Goal: Share content: Share content

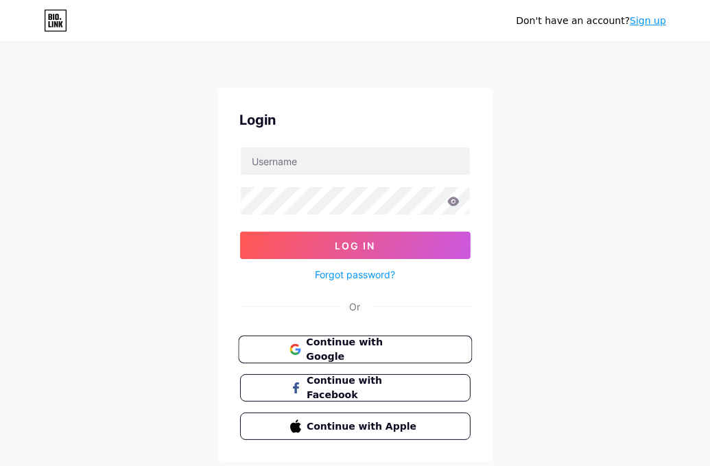
click at [387, 350] on span "Continue with Google" at bounding box center [363, 349] width 114 height 29
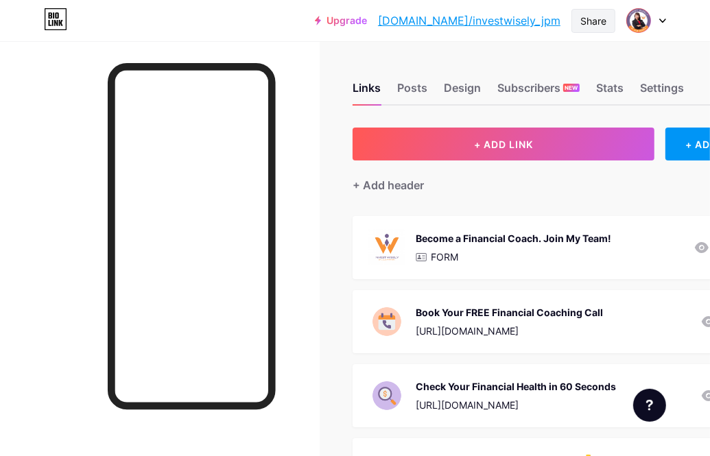
click at [595, 21] on div "Share" at bounding box center [593, 21] width 26 height 14
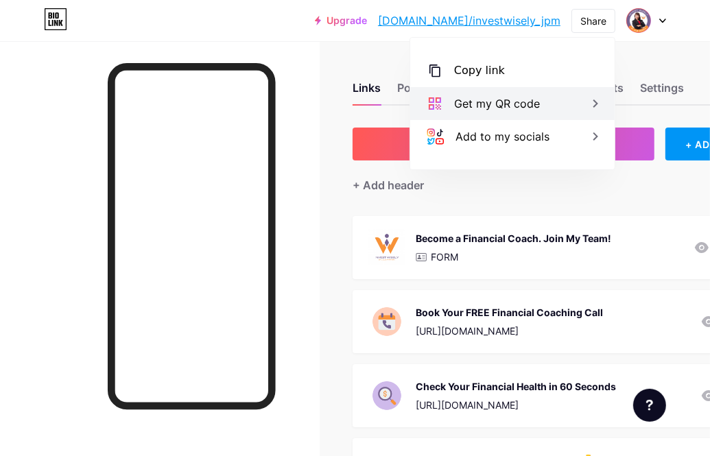
click at [488, 101] on div "Get my QR code" at bounding box center [497, 103] width 86 height 16
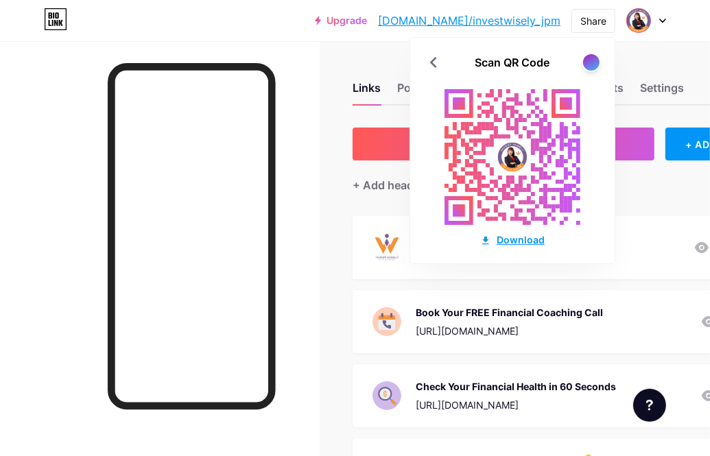
click at [524, 233] on div "Download" at bounding box center [512, 239] width 64 height 14
click at [648, 49] on div "Links Posts Design Subscribers NEW Stats Settings + ADD LINK + ADD EMBED + Add …" at bounding box center [418, 464] width 836 height 847
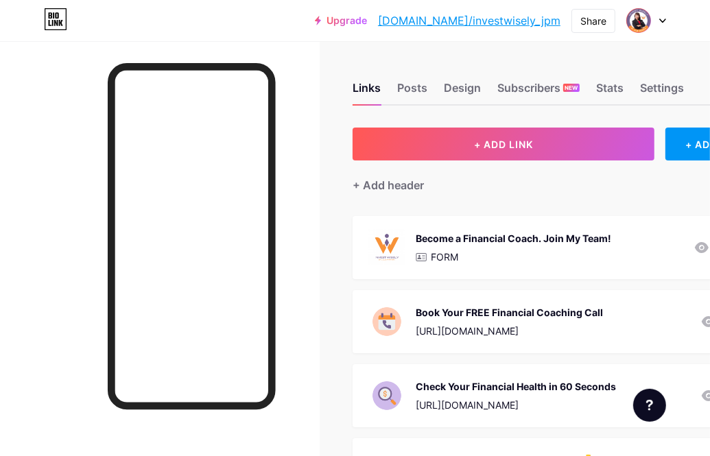
click at [532, 21] on link "[DOMAIN_NAME]/investwisely_jpm" at bounding box center [469, 20] width 182 height 16
click at [594, 16] on div "Share" at bounding box center [593, 21] width 26 height 14
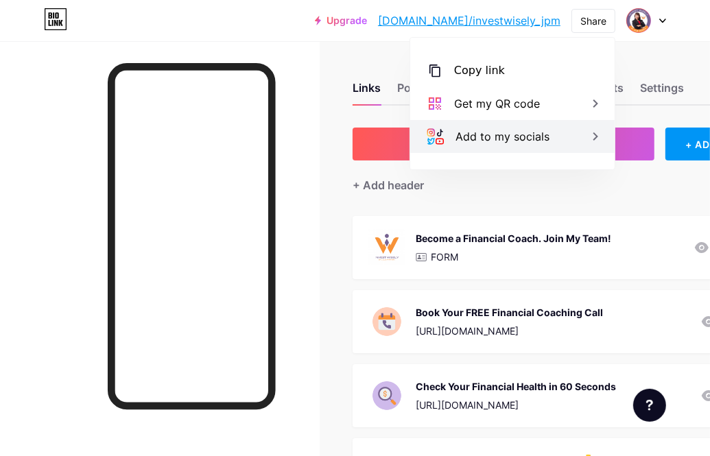
click at [509, 138] on div "Add to my socials" at bounding box center [502, 136] width 94 height 16
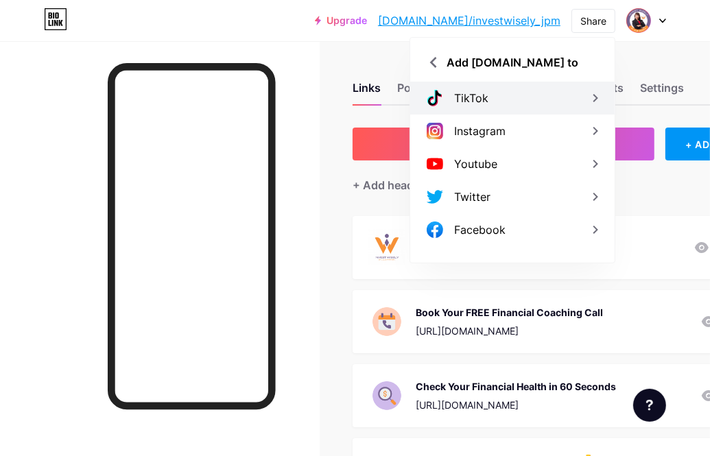
click at [516, 98] on div "TikTok" at bounding box center [512, 98] width 204 height 33
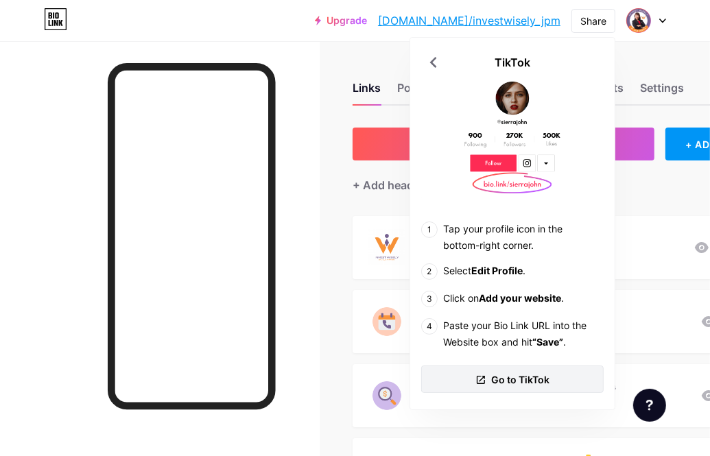
click at [511, 380] on span "Go to TikTok" at bounding box center [521, 379] width 58 height 14
click at [596, 19] on div "Share" at bounding box center [593, 21] width 26 height 14
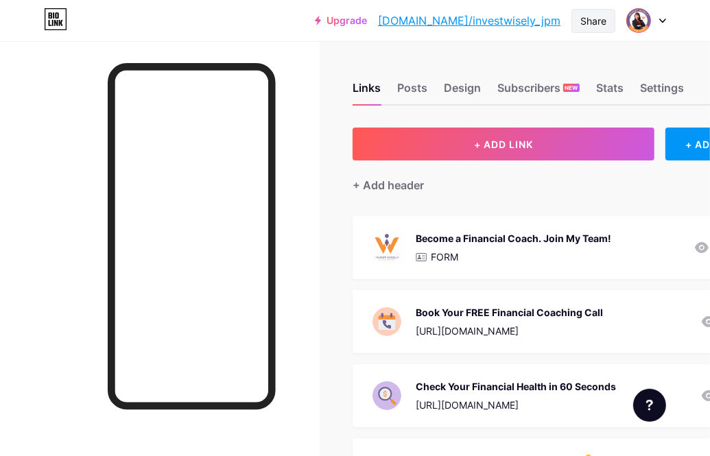
click at [595, 21] on div "Share" at bounding box center [593, 21] width 26 height 14
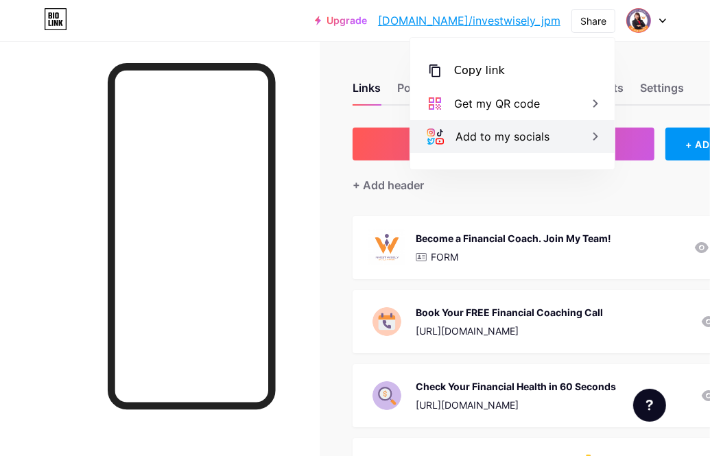
click at [513, 142] on div "Add to my socials" at bounding box center [502, 136] width 94 height 16
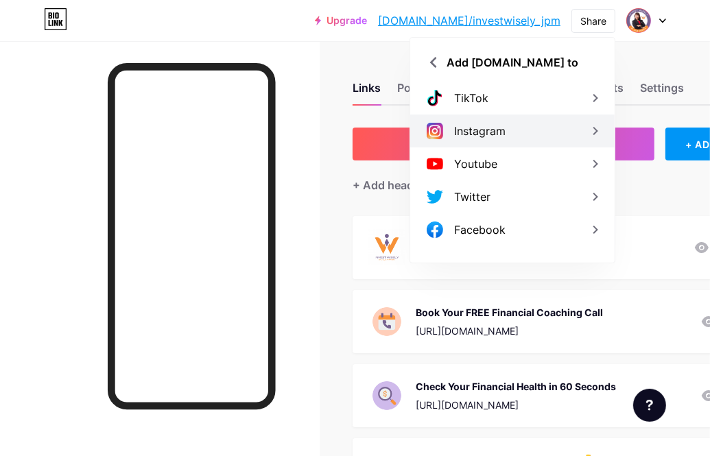
click at [513, 138] on div "Instagram" at bounding box center [512, 130] width 204 height 33
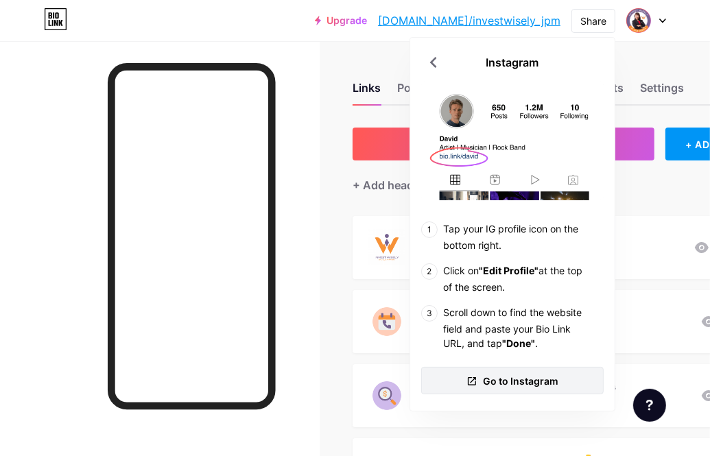
click at [542, 381] on span "Go to Instagram" at bounding box center [520, 381] width 75 height 14
click at [302, 38] on div "Upgrade [DOMAIN_NAME]/invest... [DOMAIN_NAME]/investwisely_jpm Share Instagram …" at bounding box center [355, 20] width 710 height 41
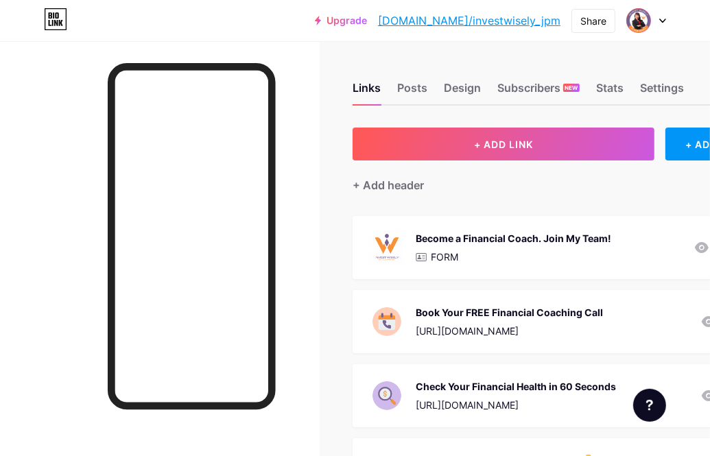
click at [267, 20] on div "Upgrade [DOMAIN_NAME]/invest... [DOMAIN_NAME]/investwisely_jpm Share Switch acc…" at bounding box center [355, 20] width 710 height 25
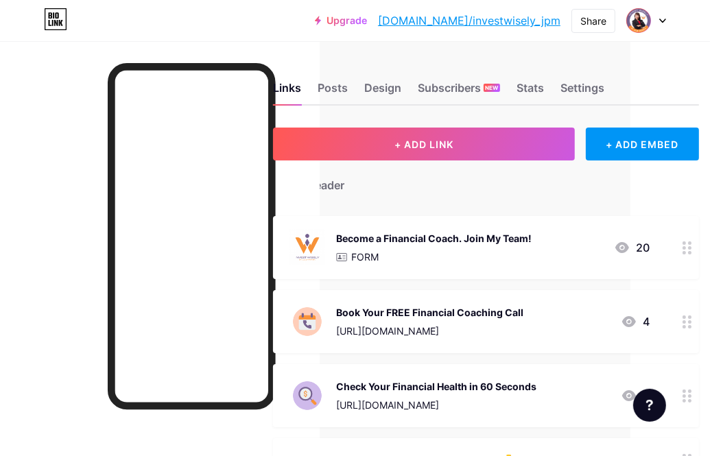
scroll to position [0, 130]
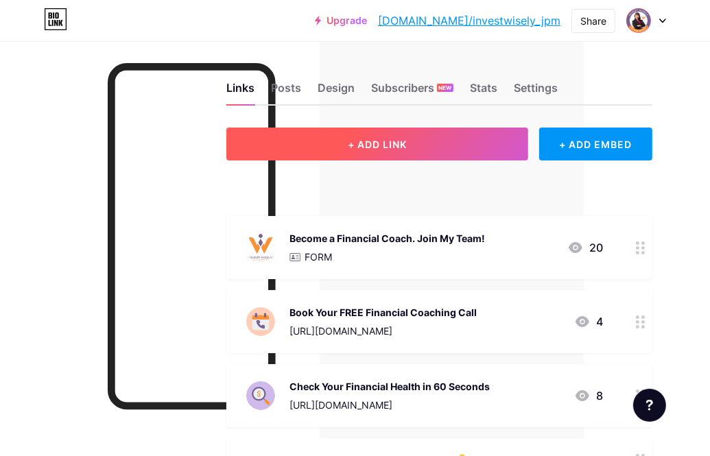
click at [394, 145] on span "+ ADD LINK" at bounding box center [377, 144] width 59 height 12
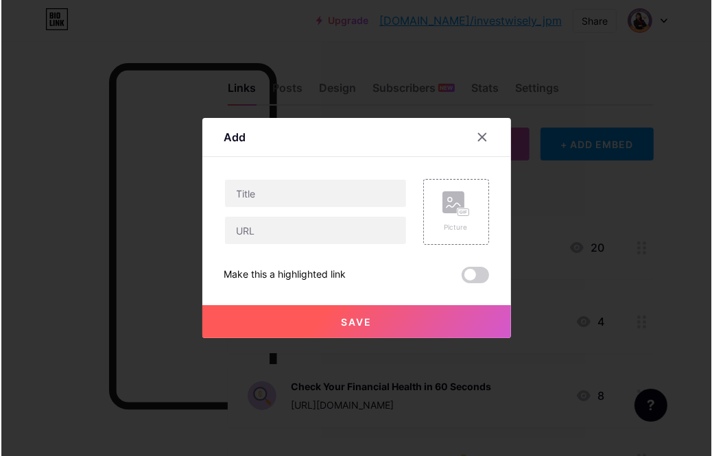
scroll to position [0, 120]
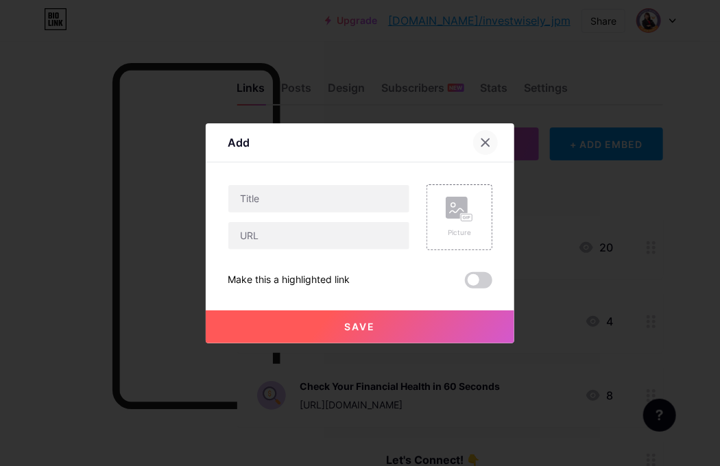
click at [483, 146] on icon at bounding box center [485, 142] width 11 height 11
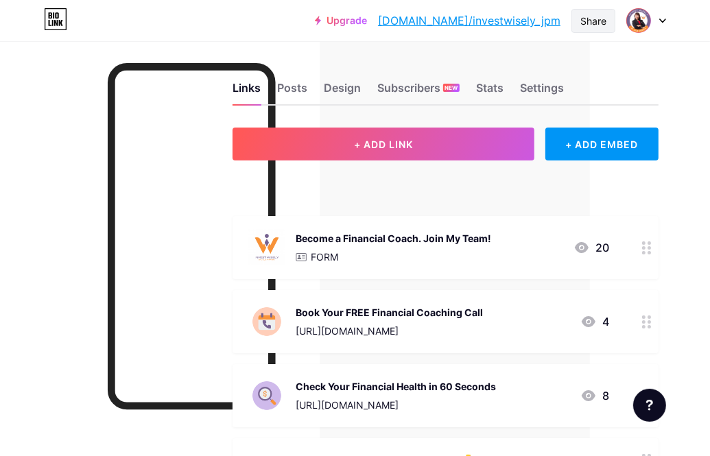
click at [590, 14] on div "Share" at bounding box center [593, 21] width 26 height 14
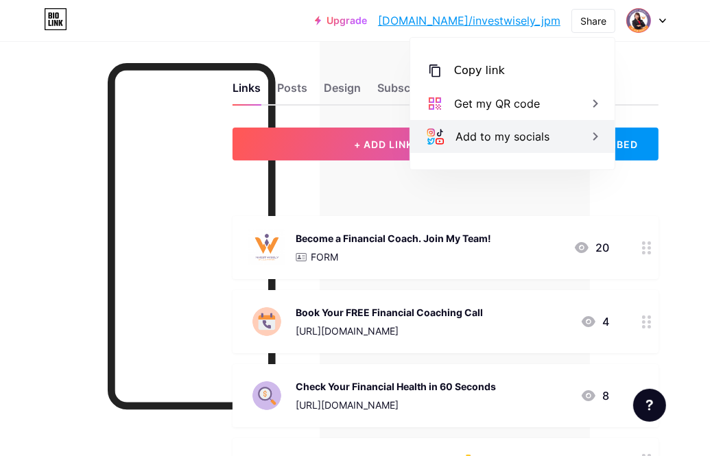
click at [490, 135] on div "Add to my socials" at bounding box center [502, 136] width 94 height 16
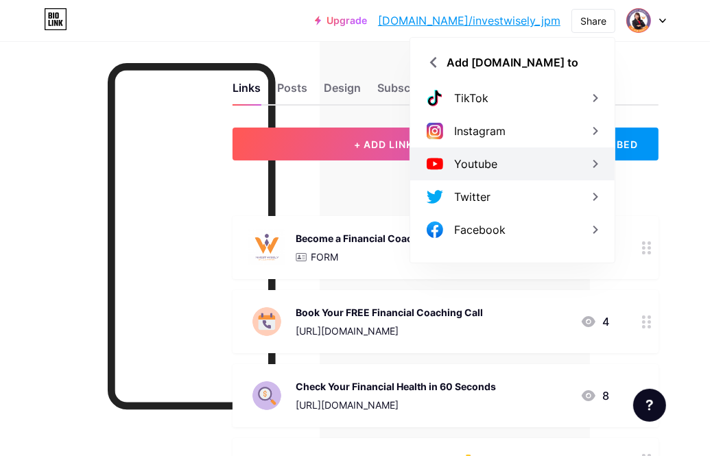
click at [495, 164] on div "Youtube" at bounding box center [475, 164] width 43 height 16
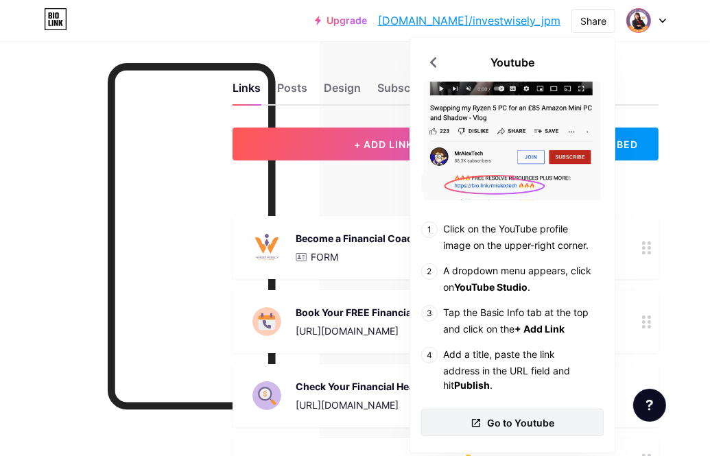
click at [544, 422] on span "Go to Youtube" at bounding box center [520, 422] width 67 height 14
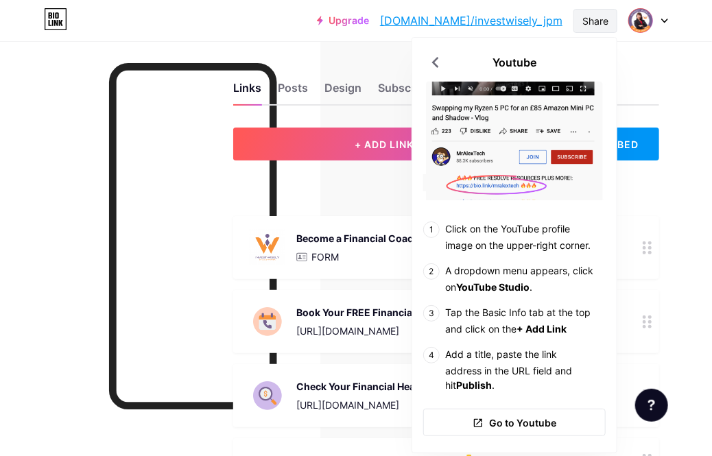
click at [598, 17] on div "Share" at bounding box center [595, 21] width 26 height 14
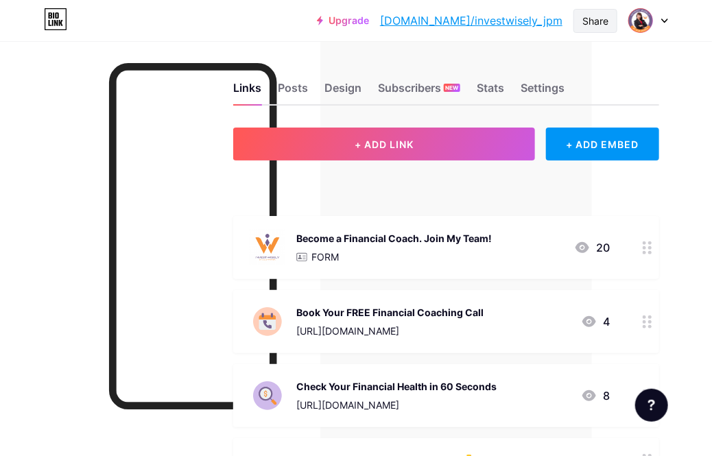
click at [598, 17] on div "Share" at bounding box center [595, 21] width 26 height 14
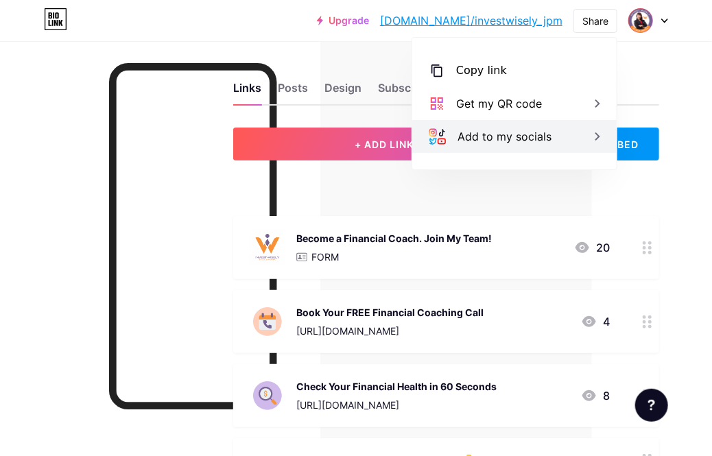
click at [507, 138] on div "Add to my socials" at bounding box center [504, 136] width 94 height 16
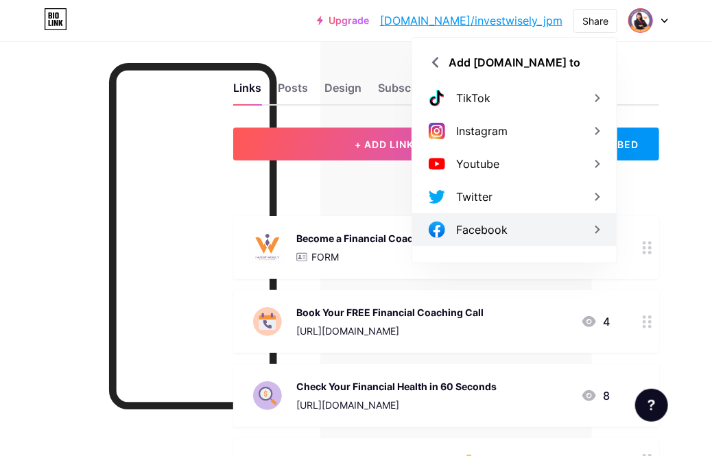
click at [490, 235] on div "Facebook" at bounding box center [481, 229] width 51 height 16
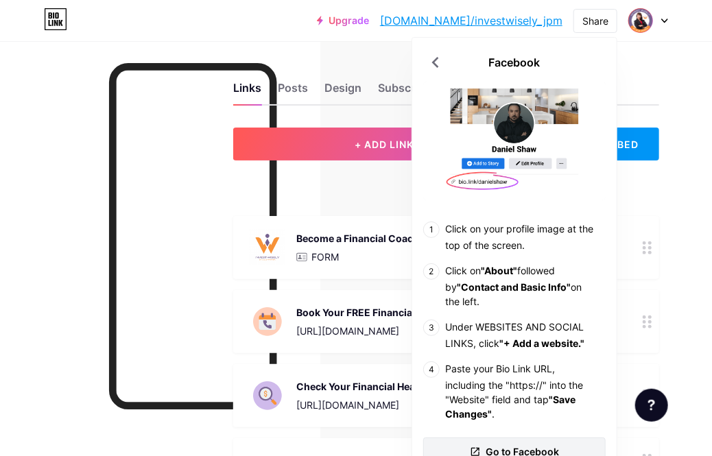
click at [546, 444] on span "Go to Facebook" at bounding box center [522, 451] width 73 height 14
